Goal: Information Seeking & Learning: Learn about a topic

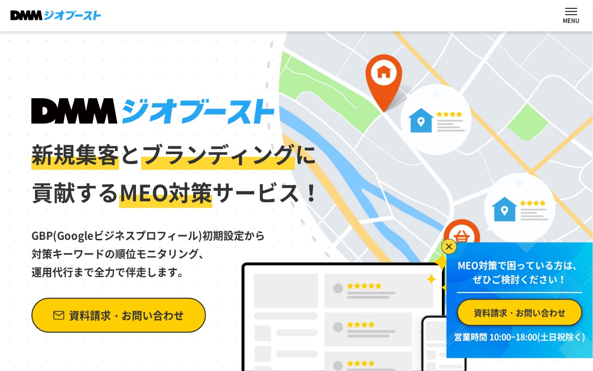
click at [567, 24] on p at bounding box center [570, 19] width 17 height 8
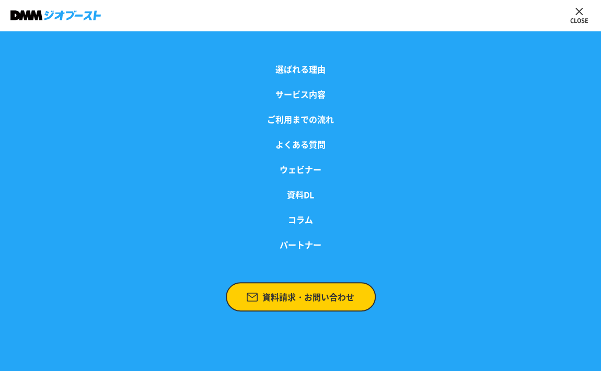
click at [586, 18] on p at bounding box center [579, 19] width 18 height 8
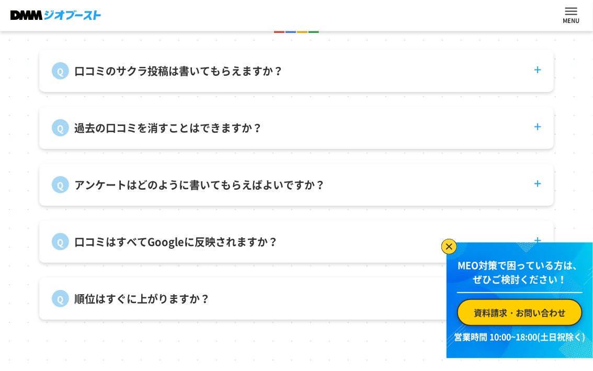
scroll to position [3658, 0]
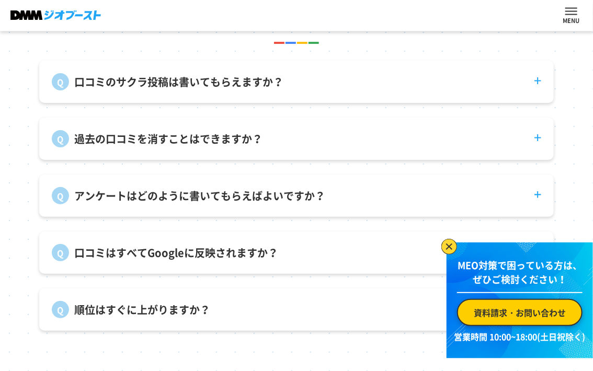
click at [230, 90] on dt "口コミのサクラ投稿は書いてもらえますか？" at bounding box center [296, 76] width 514 height 30
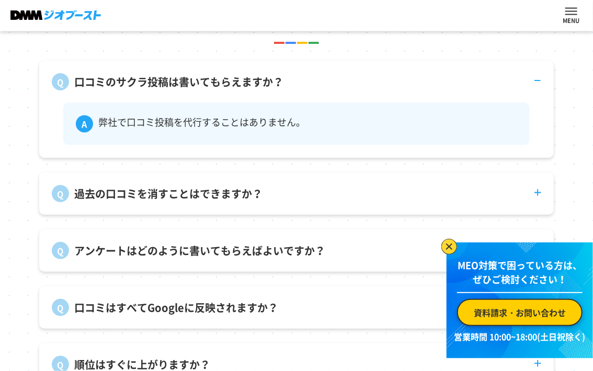
click at [230, 90] on dt "口コミのサクラ投稿は書いてもらえますか？" at bounding box center [296, 76] width 514 height 30
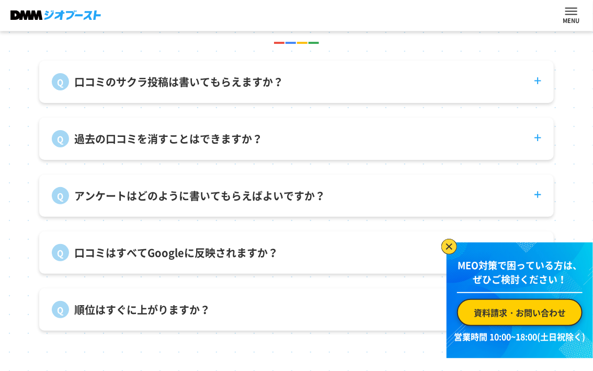
click at [223, 146] on p "過去の口コミを消すことはできますか？" at bounding box center [168, 139] width 188 height 16
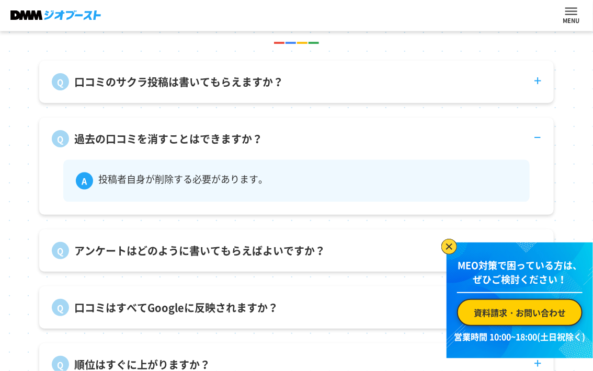
click at [223, 146] on p "過去の口コミを消すことはできますか？" at bounding box center [168, 139] width 188 height 16
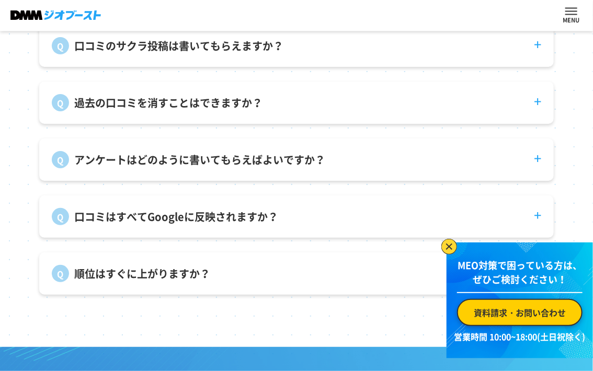
scroll to position [3710, 0]
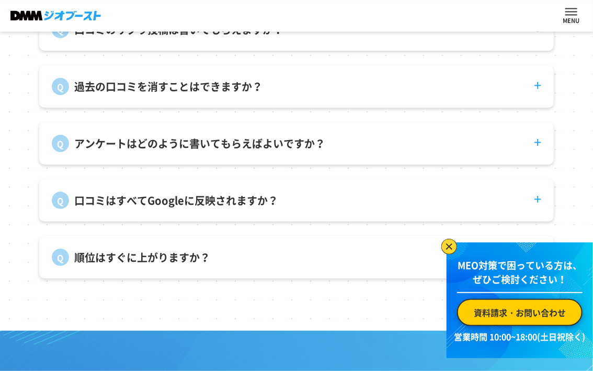
click at [214, 163] on div "アンケートはどのように書いてもらえばよいですか？ 来店後に積極的にご案内いただくことで回答率が上がります。インセンティブを付ける事例もございます。" at bounding box center [296, 143] width 514 height 42
click at [219, 152] on p "アンケートはどのように書いてもらえばよいですか？" at bounding box center [199, 144] width 251 height 16
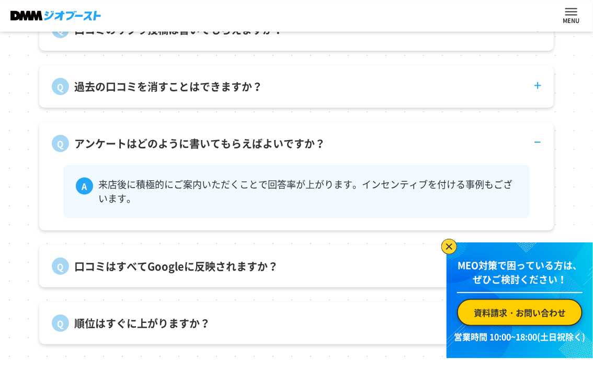
click at [219, 152] on p "アンケートはどのように書いてもらえばよいですか？" at bounding box center [199, 144] width 251 height 16
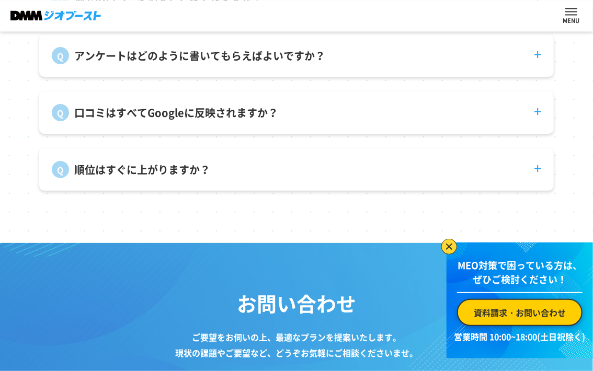
scroll to position [3814, 0]
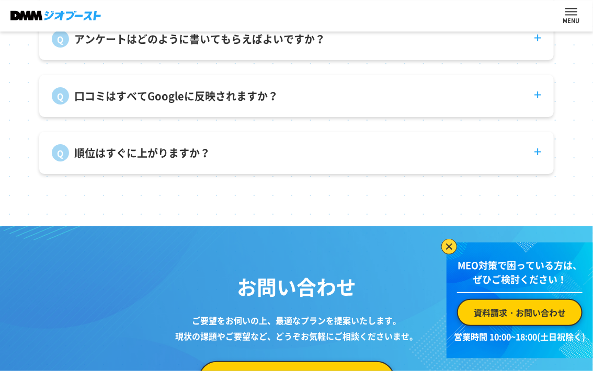
click at [202, 114] on div "口コミはすべてGoogleに反映されますか？ Googleの判断で却下されることがあります。また、反映までの期間もバラつきがあります。" at bounding box center [296, 96] width 514 height 42
click at [203, 104] on p "口コミはすべてGoogleに反映されますか？" at bounding box center [176, 96] width 204 height 16
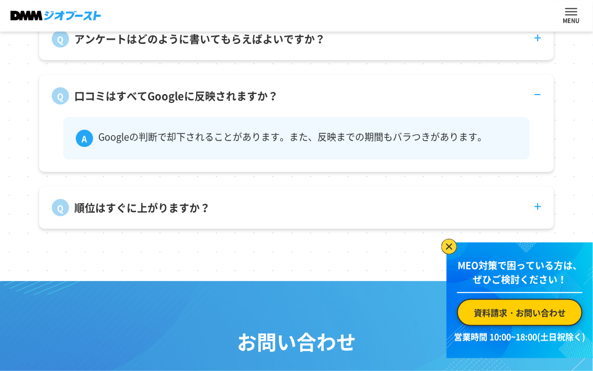
click at [203, 104] on p "口コミはすべてGoogleに反映されますか？" at bounding box center [176, 96] width 204 height 16
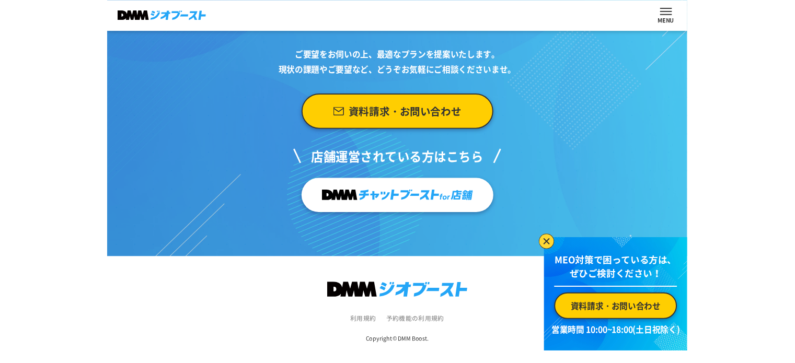
scroll to position [4087, 0]
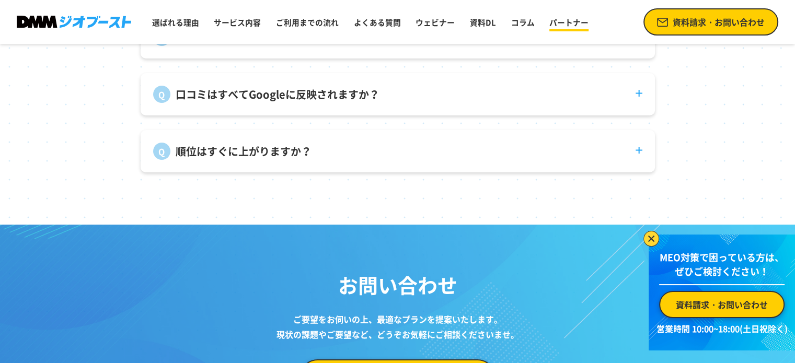
click at [582, 27] on link "パートナー" at bounding box center [569, 23] width 48 height 20
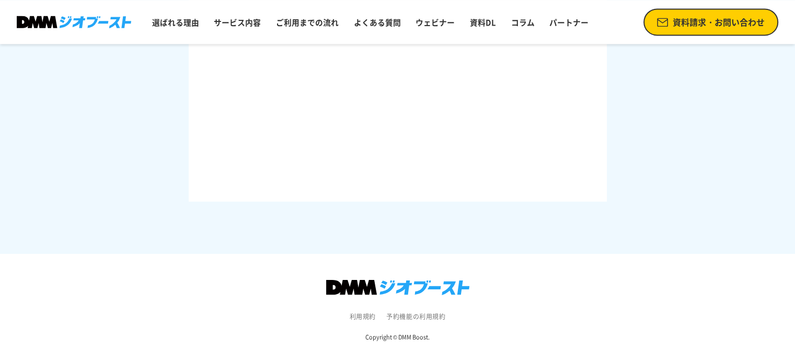
scroll to position [1670, 0]
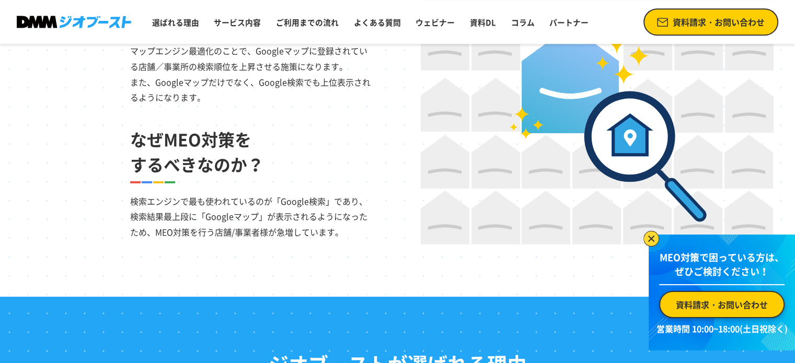
scroll to position [784, 0]
